Goal: Transaction & Acquisition: Purchase product/service

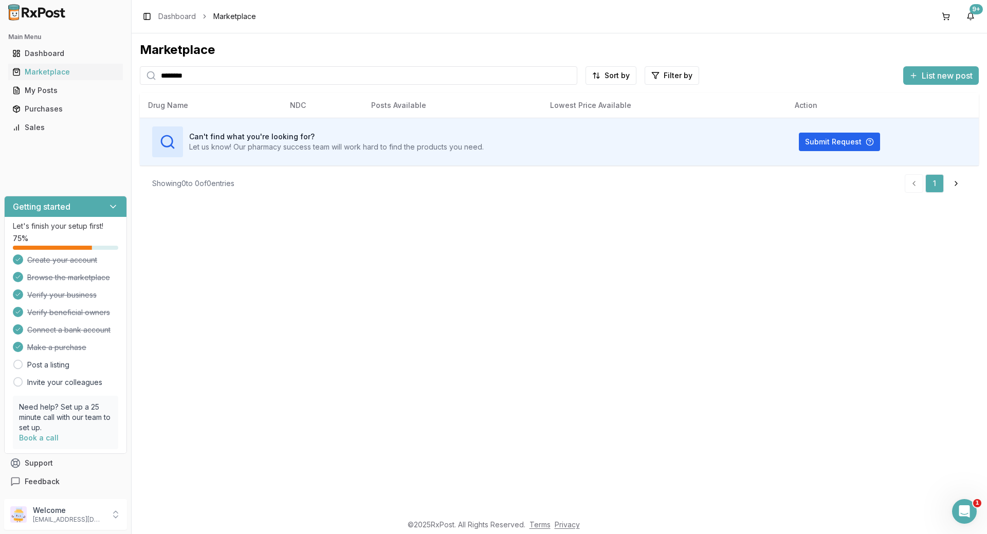
drag, startPoint x: 310, startPoint y: 77, endPoint x: 0, endPoint y: 115, distance: 312.7
click at [0, 112] on div "Main Menu Dashboard Marketplace My Posts Purchases Sales Getting started Let's …" at bounding box center [493, 267] width 987 height 534
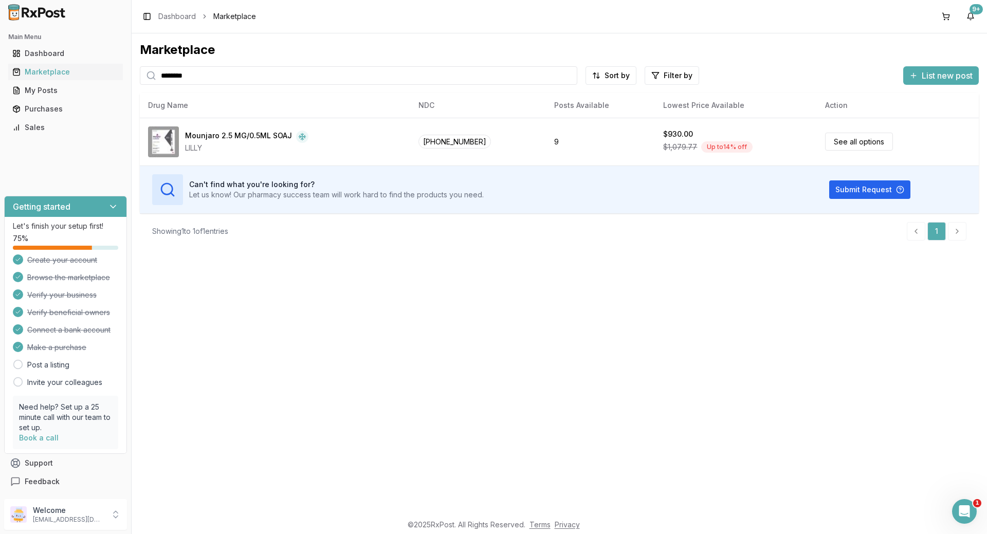
drag, startPoint x: 68, startPoint y: 82, endPoint x: 44, endPoint y: 82, distance: 23.6
click at [54, 82] on div "Main Menu Dashboard Marketplace My Posts Purchases Sales Getting started Let's …" at bounding box center [493, 267] width 987 height 534
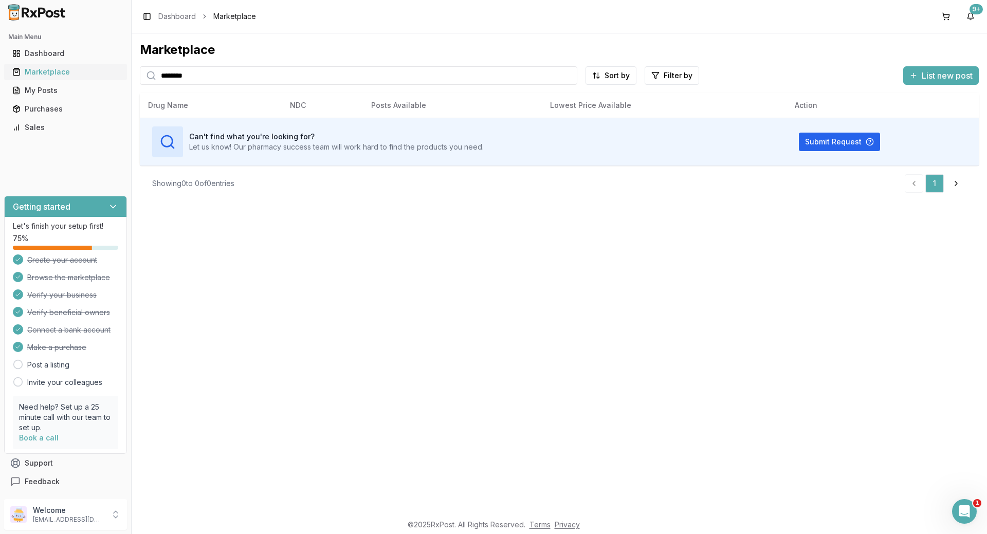
drag, startPoint x: 216, startPoint y: 75, endPoint x: 120, endPoint y: 76, distance: 95.6
click at [120, 76] on div "Main Menu Dashboard Marketplace My Posts Purchases Sales Getting started Let's …" at bounding box center [493, 267] width 987 height 534
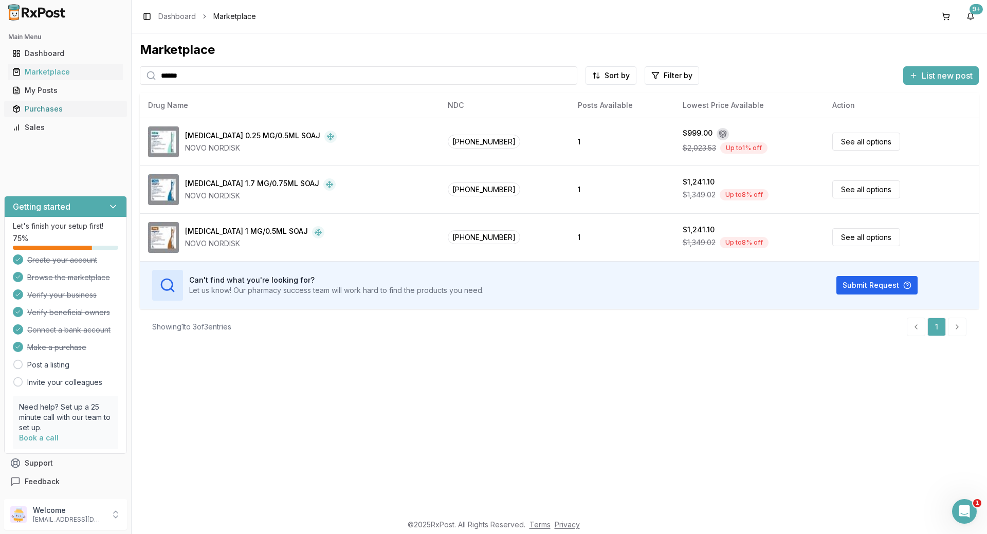
drag, startPoint x: 230, startPoint y: 77, endPoint x: 16, endPoint y: 104, distance: 215.0
click at [18, 103] on div "Main Menu Dashboard Marketplace My Posts Purchases Sales Getting started Let's …" at bounding box center [493, 267] width 987 height 534
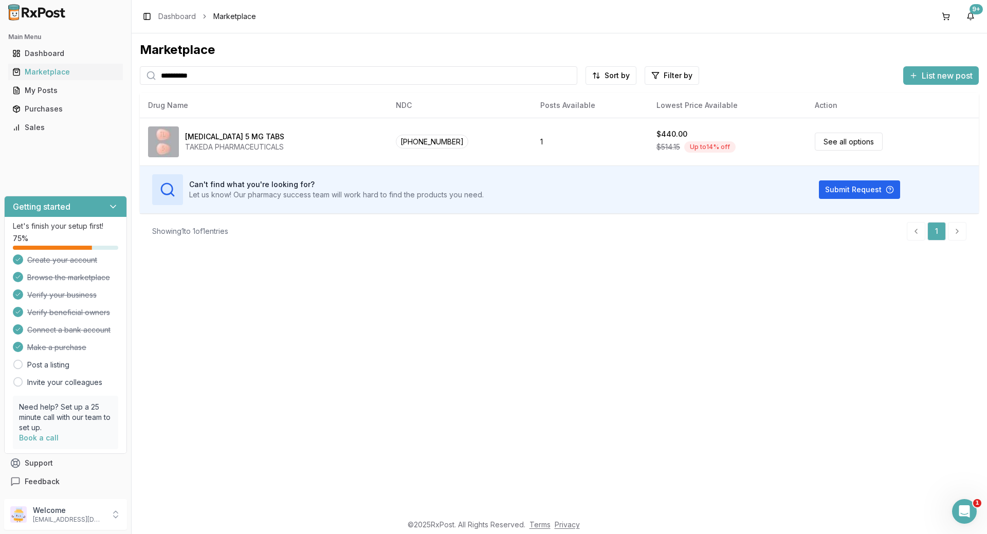
drag, startPoint x: 181, startPoint y: 81, endPoint x: 0, endPoint y: 82, distance: 181.4
click at [2, 82] on div "**********" at bounding box center [493, 267] width 987 height 534
type input "*******"
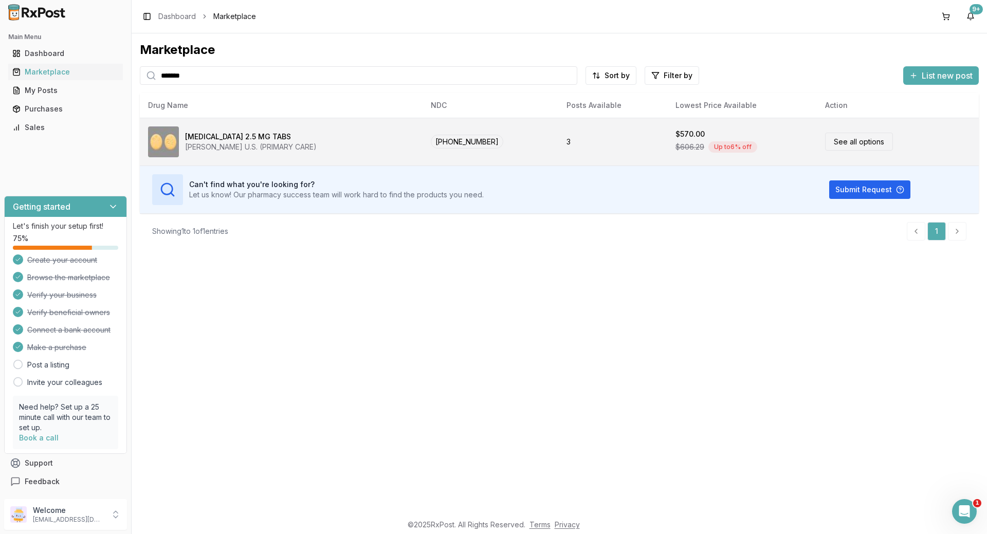
click at [230, 134] on div "[MEDICAL_DATA] 2.5 MG TABS" at bounding box center [238, 137] width 106 height 10
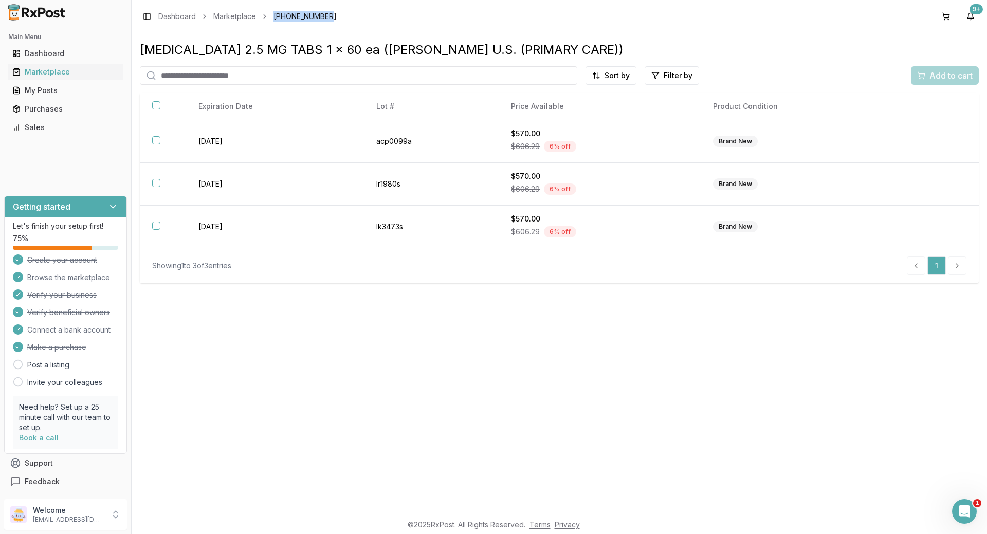
drag, startPoint x: 273, startPoint y: 16, endPoint x: 330, endPoint y: 17, distance: 57.5
click at [332, 17] on div "Toggle Sidebar Dashboard Marketplace [PHONE_NUMBER] 9+" at bounding box center [559, 16] width 855 height 33
copy span "[PHONE_NUMBER]"
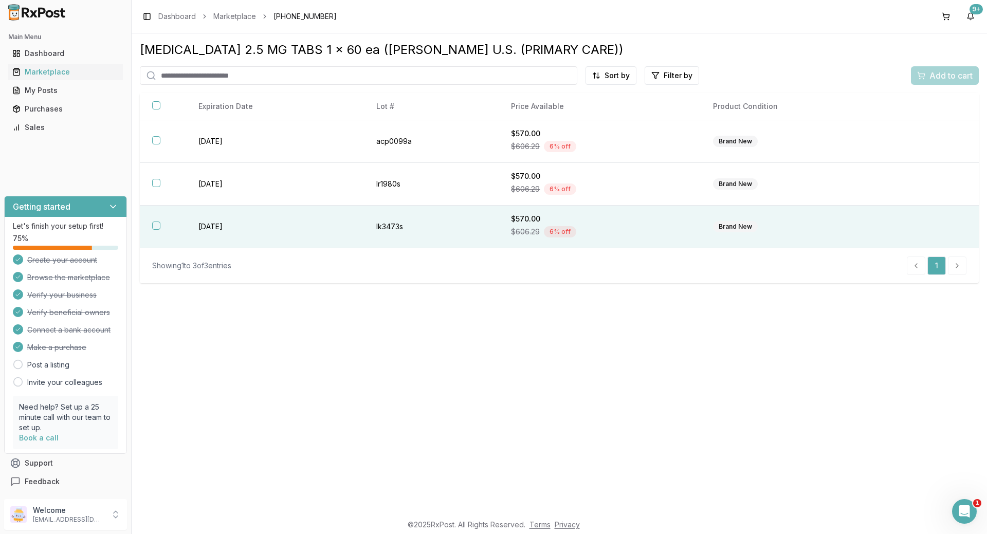
click at [156, 220] on th at bounding box center [163, 227] width 46 height 43
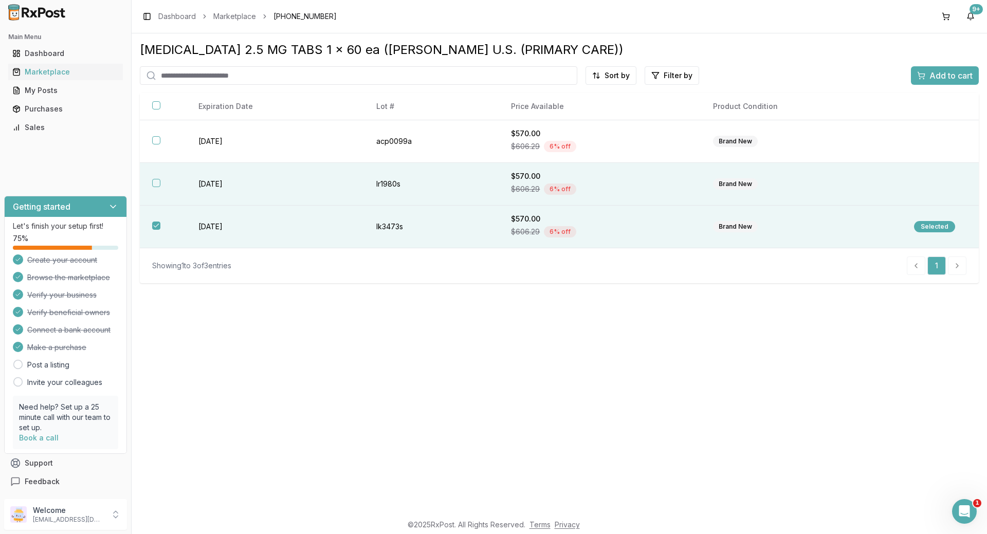
click at [154, 191] on th at bounding box center [163, 184] width 46 height 43
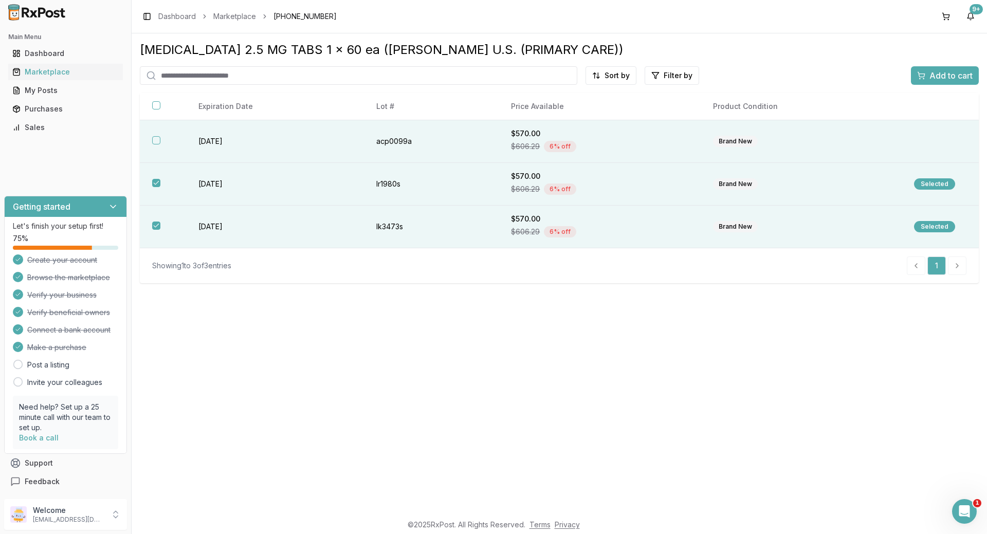
click at [152, 140] on button "button" at bounding box center [156, 140] width 8 height 8
click at [945, 75] on span "Add to cart" at bounding box center [950, 75] width 43 height 12
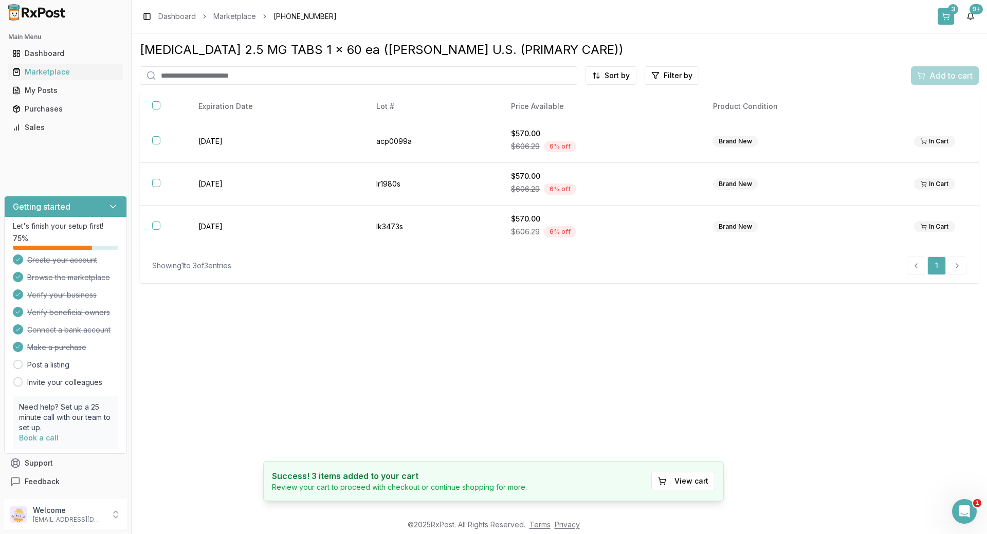
click at [950, 11] on div "3" at bounding box center [952, 9] width 10 height 10
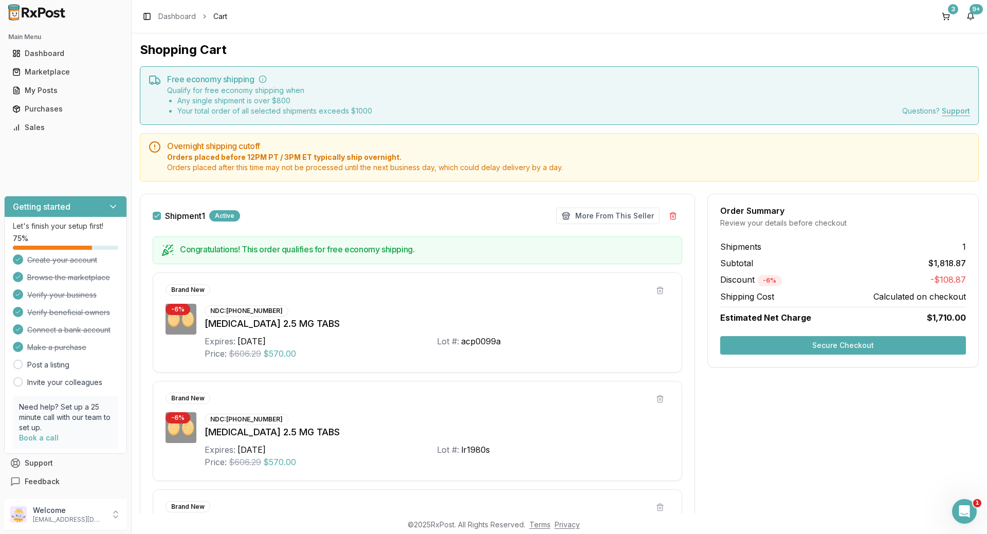
click at [841, 344] on button "Secure Checkout" at bounding box center [843, 345] width 246 height 18
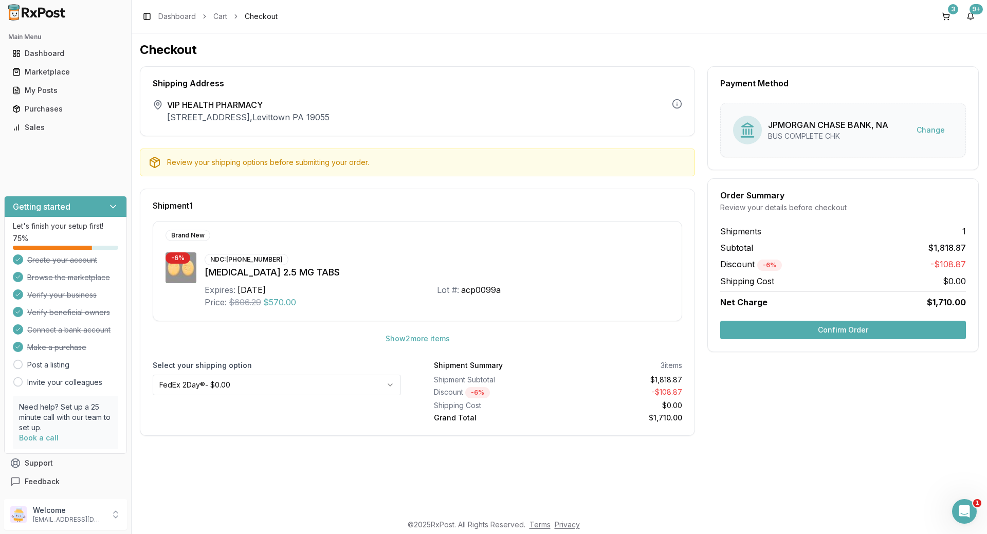
click at [842, 326] on button "Confirm Order" at bounding box center [843, 330] width 246 height 18
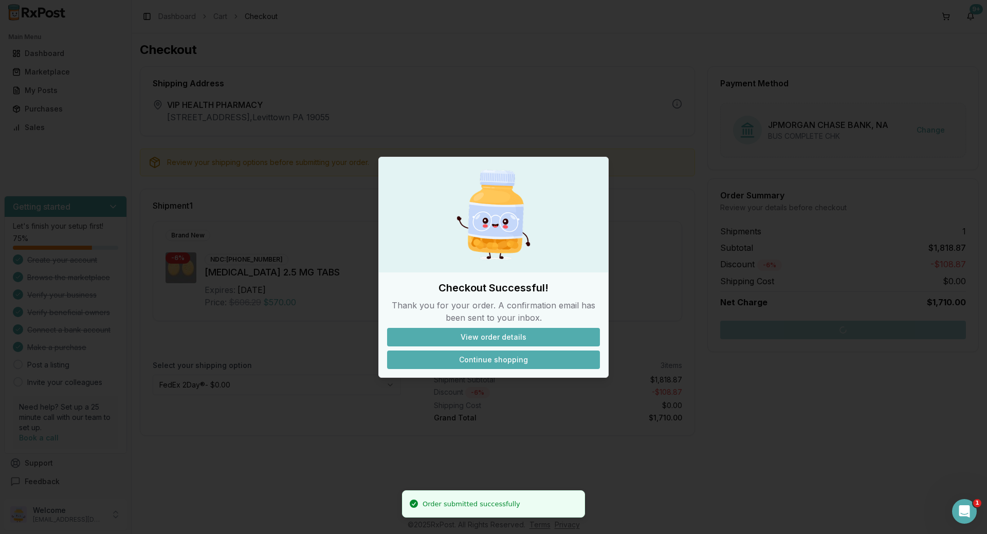
click at [505, 356] on button "Continue shopping" at bounding box center [493, 359] width 213 height 18
